Goal: Use online tool/utility: Utilize a website feature to perform a specific function

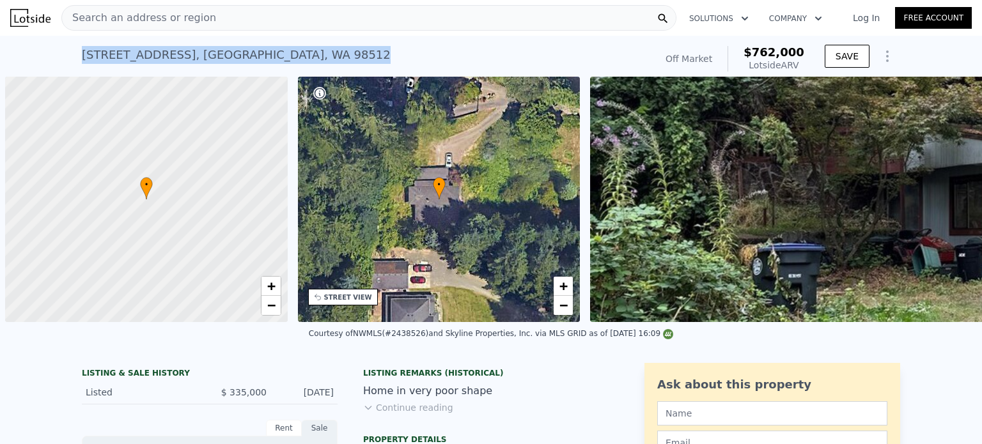
click at [182, 20] on span "Search an address or region" at bounding box center [139, 17] width 154 height 15
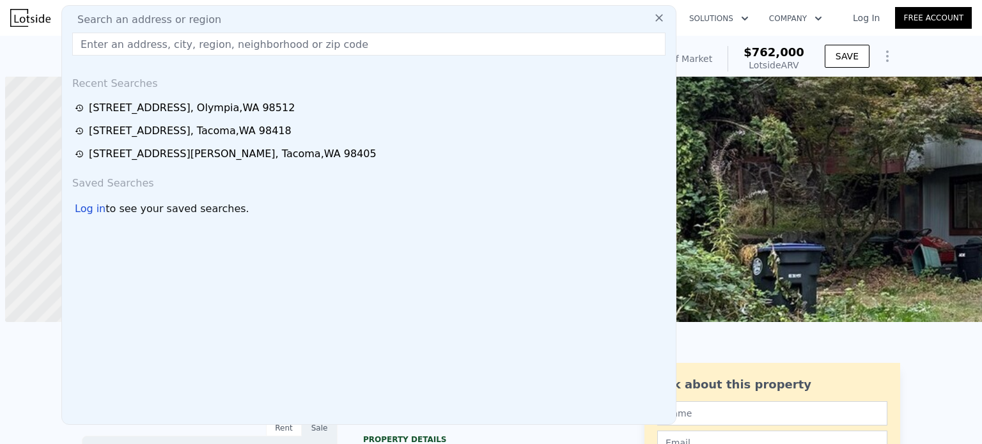
scroll to position [0, 5]
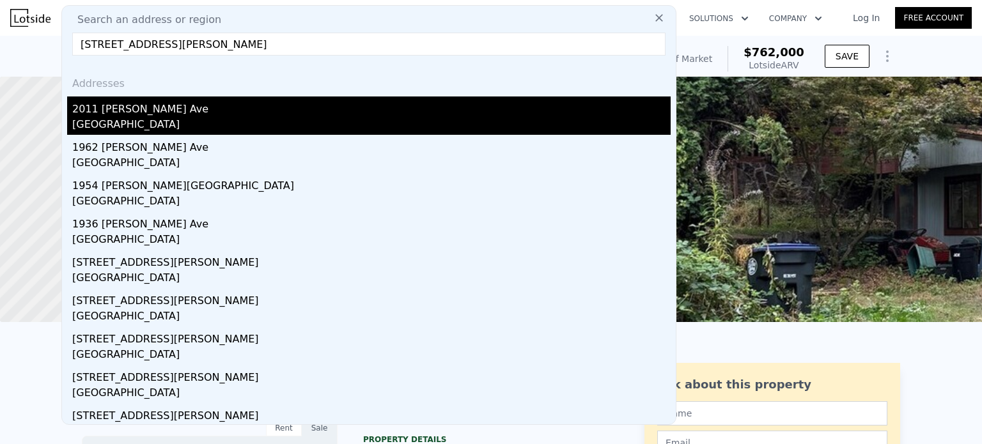
type input "[STREET_ADDRESS][PERSON_NAME]"
click at [135, 109] on div "2011 [PERSON_NAME] Ave" at bounding box center [371, 107] width 598 height 20
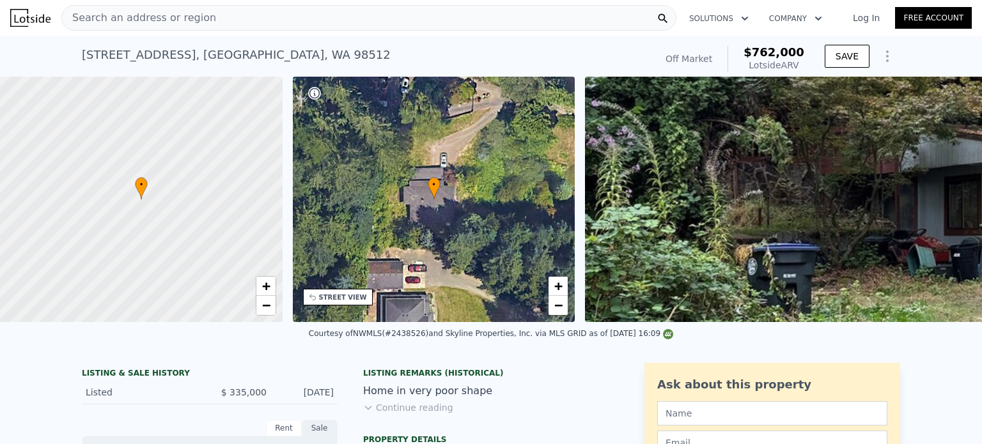
type input "0.75"
type input "1"
type input "760"
type input "984"
type input "4792"
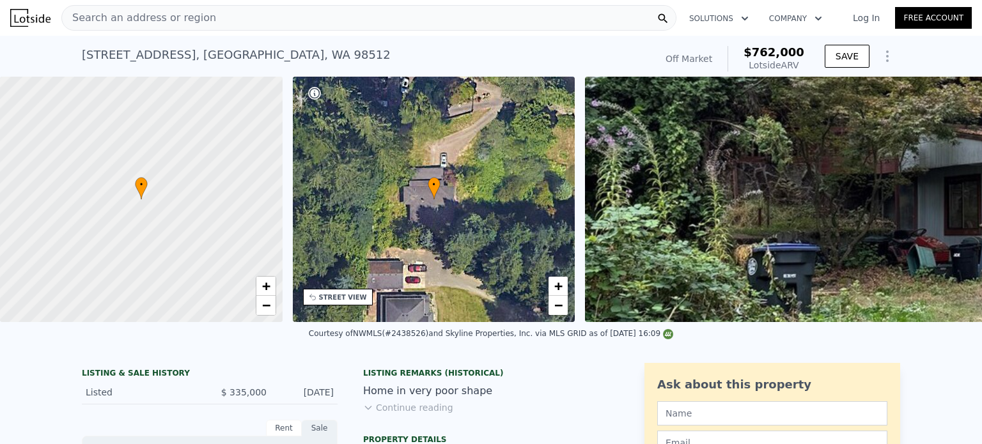
type input "8712"
type input "$ 367,000"
type input "5"
type input "$ 105,846"
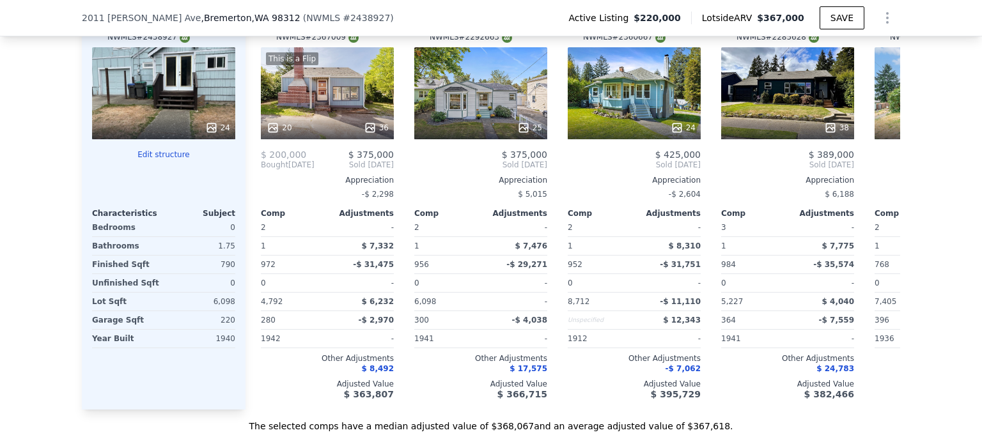
scroll to position [1572, 0]
